Goal: Information Seeking & Learning: Learn about a topic

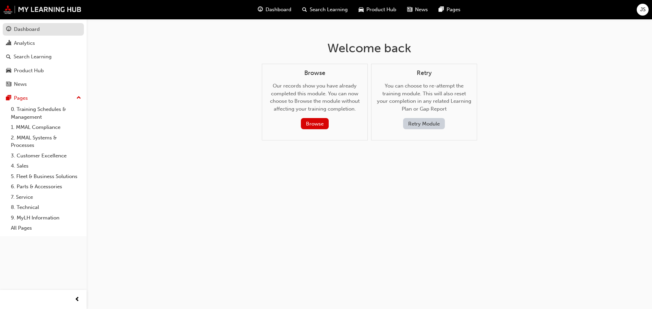
click at [49, 26] on div "Dashboard" at bounding box center [43, 29] width 74 height 8
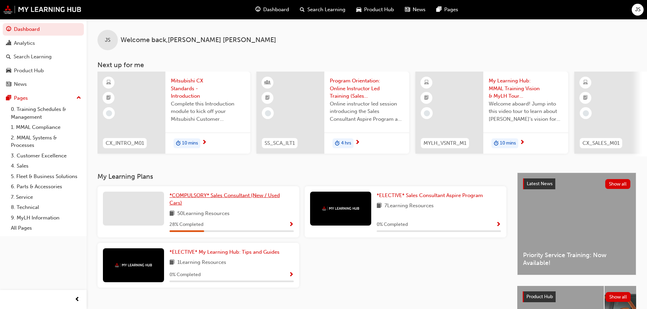
click at [174, 199] on span "*COMPULSORY* Sales Consultant (New / Used Cars)" at bounding box center [224, 199] width 110 height 14
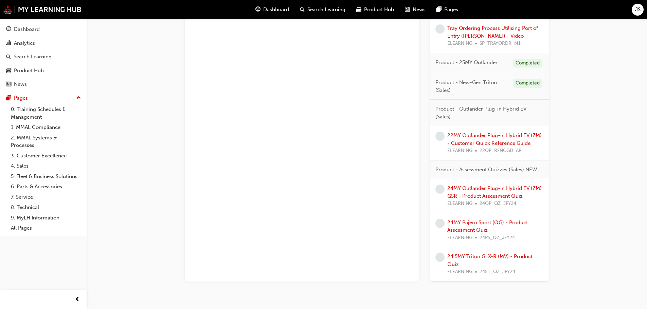
scroll to position [1341, 0]
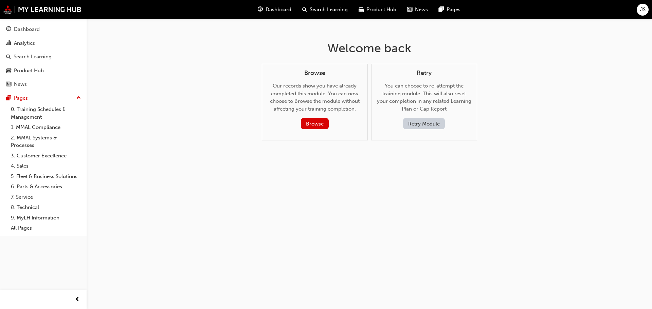
click at [325, 11] on span "Search Learning" at bounding box center [329, 10] width 38 height 8
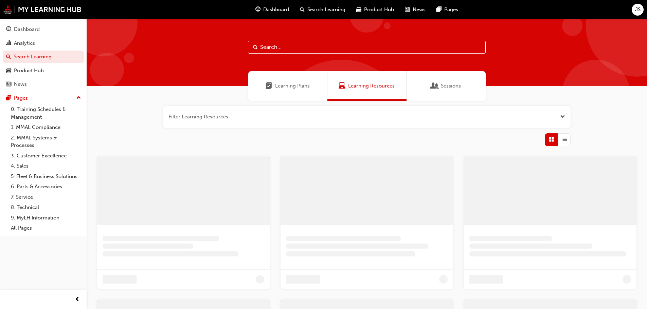
click at [287, 45] on input "text" at bounding box center [367, 47] width 238 height 13
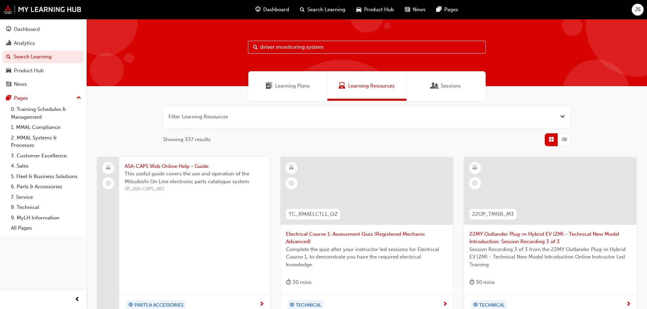
type input "driver monitoring system"
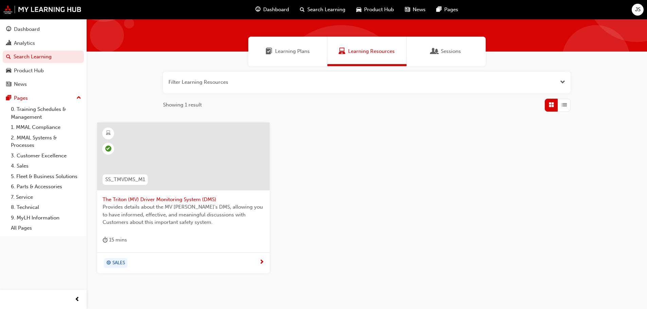
scroll to position [65, 0]
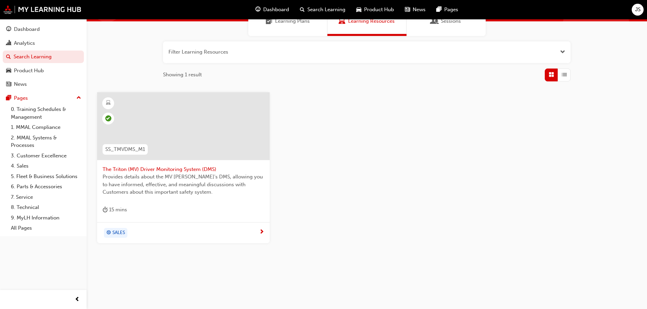
click at [137, 170] on span "The Triton (MV) Driver Monitoring System (DMS)" at bounding box center [184, 170] width 162 height 8
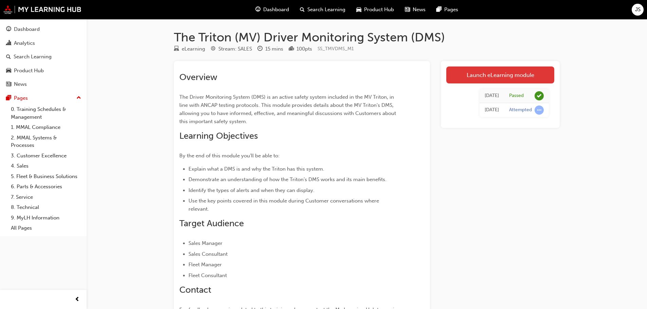
click at [504, 74] on link "Launch eLearning module" at bounding box center [500, 75] width 108 height 17
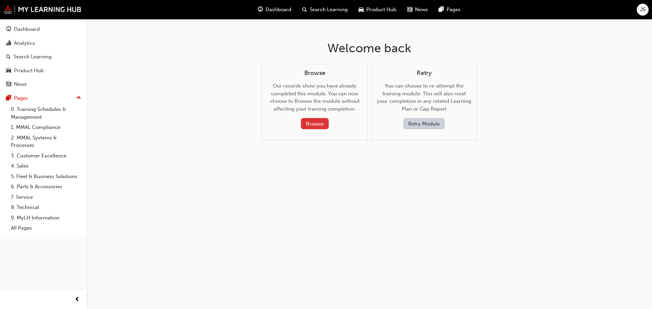
click at [316, 126] on button "Browse" at bounding box center [315, 123] width 28 height 11
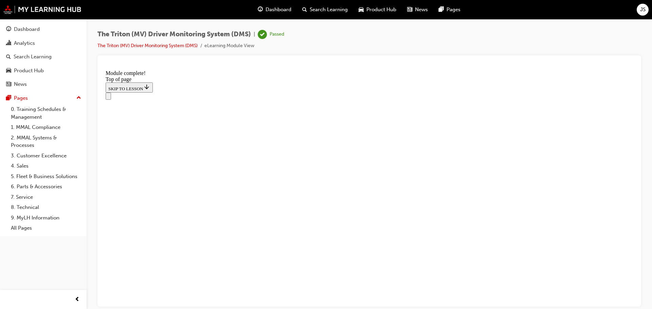
scroll to position [23, 0]
click at [108, 92] on button "Open navigation menu" at bounding box center [108, 95] width 5 height 7
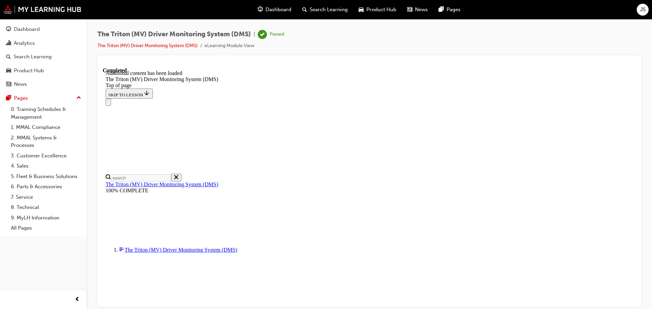
scroll to position [1086, 0]
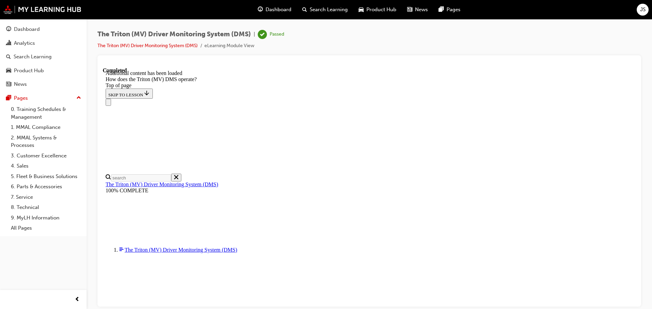
drag, startPoint x: 308, startPoint y: 152, endPoint x: 493, endPoint y: 157, distance: 185.1
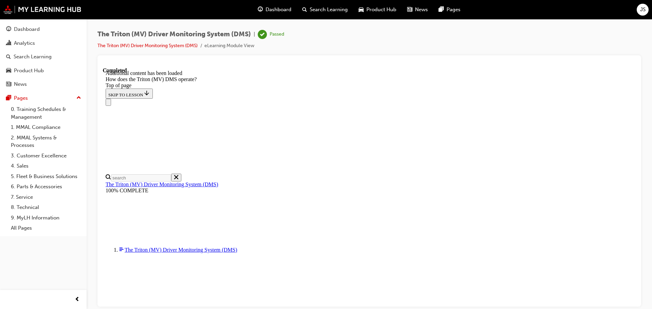
drag, startPoint x: 309, startPoint y: 183, endPoint x: 406, endPoint y: 180, distance: 97.2
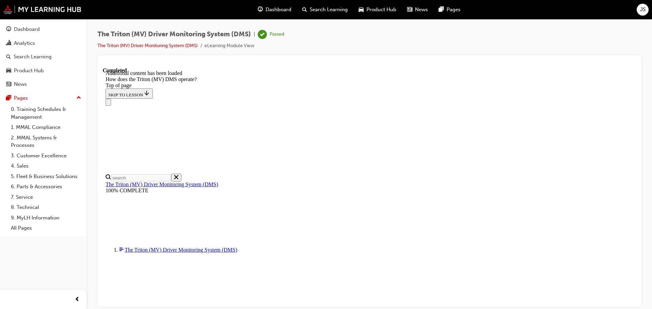
drag, startPoint x: 341, startPoint y: 195, endPoint x: 469, endPoint y: 197, distance: 127.7
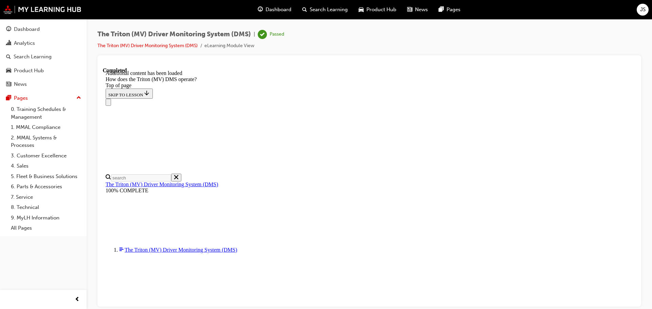
scroll to position [21, 0]
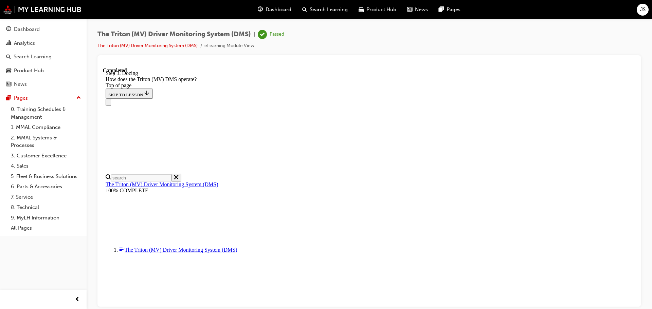
scroll to position [1338, 0]
drag, startPoint x: 603, startPoint y: 295, endPoint x: 623, endPoint y: 296, distance: 19.7
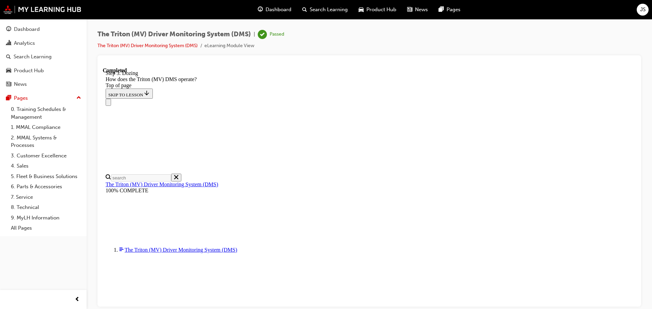
scroll to position [1381, 0]
